Goal: Task Accomplishment & Management: Manage account settings

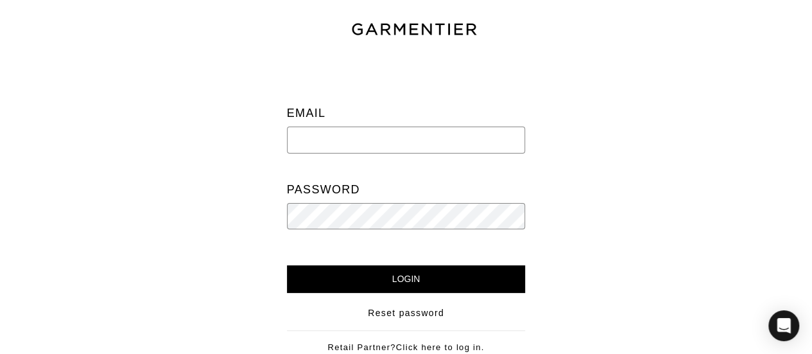
click at [358, 139] on input "email" at bounding box center [406, 139] width 239 height 27
type input "[EMAIL_ADDRESS][DOMAIN_NAME]"
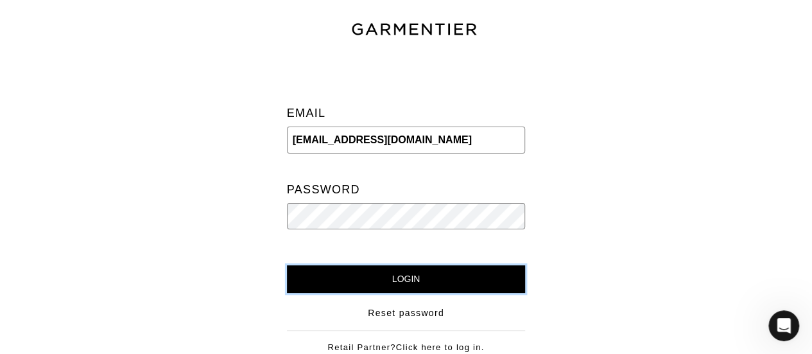
click at [384, 280] on input "Login" at bounding box center [406, 279] width 239 height 28
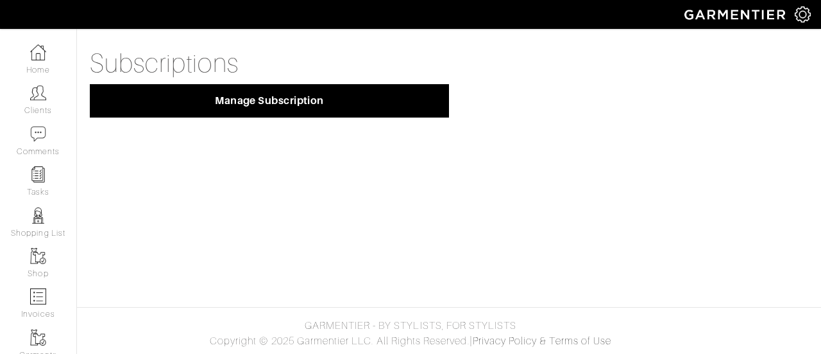
click at [30, 55] on img at bounding box center [38, 52] width 16 height 16
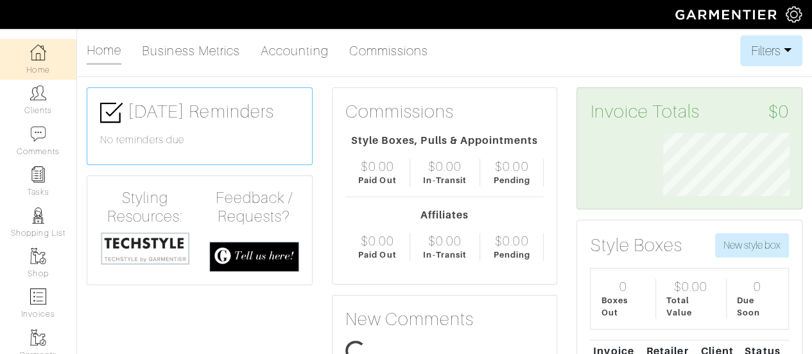
scroll to position [63, 145]
click at [143, 248] on img at bounding box center [145, 248] width 90 height 35
